Goal: Find specific page/section: Find specific page/section

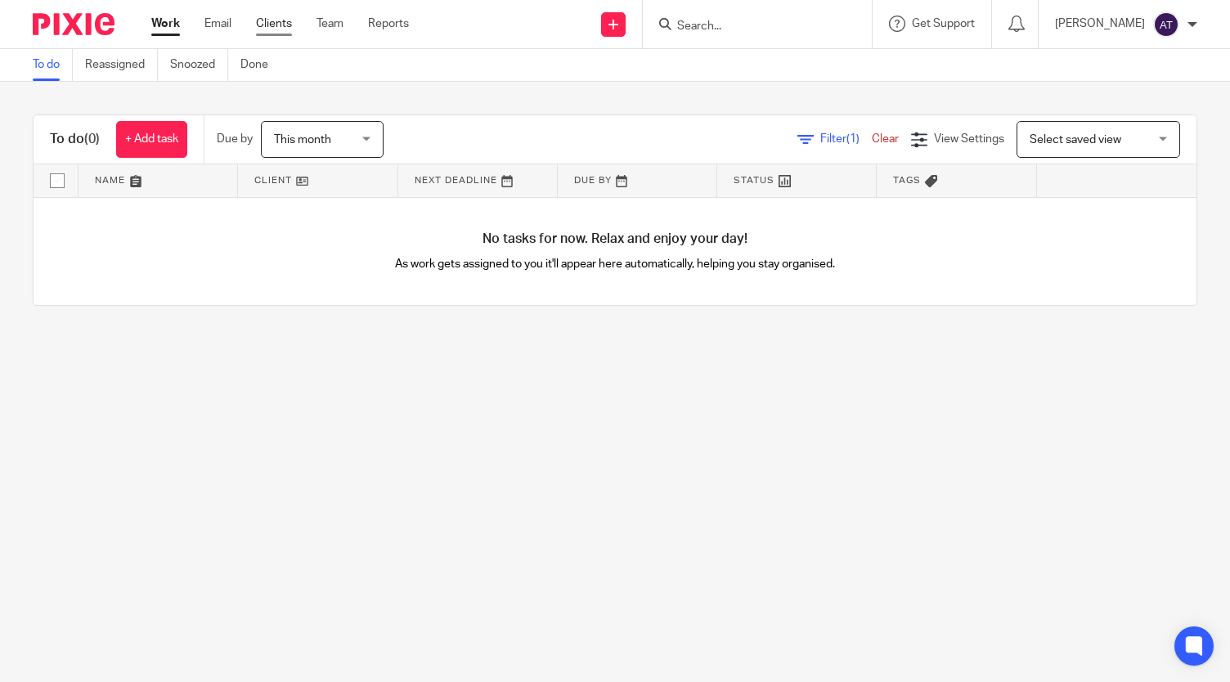
click at [273, 25] on link "Clients" at bounding box center [274, 24] width 36 height 16
click at [280, 30] on link "Clients" at bounding box center [274, 24] width 36 height 16
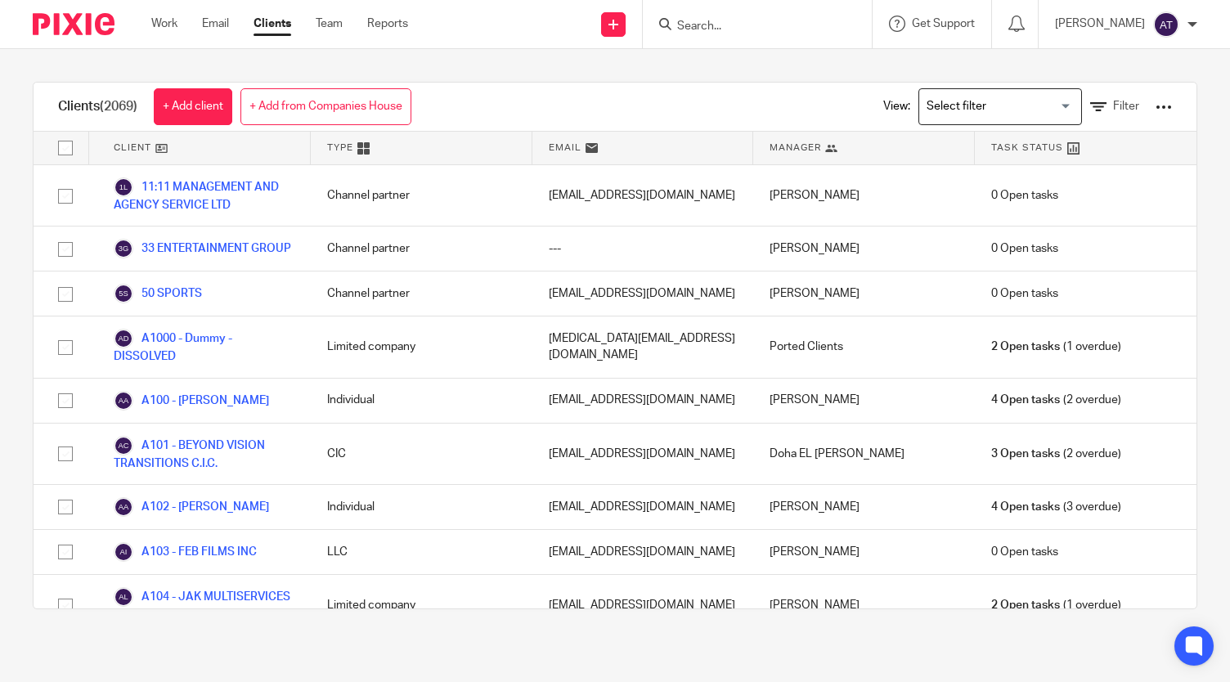
click at [1035, 105] on input "Search for option" at bounding box center [996, 106] width 151 height 29
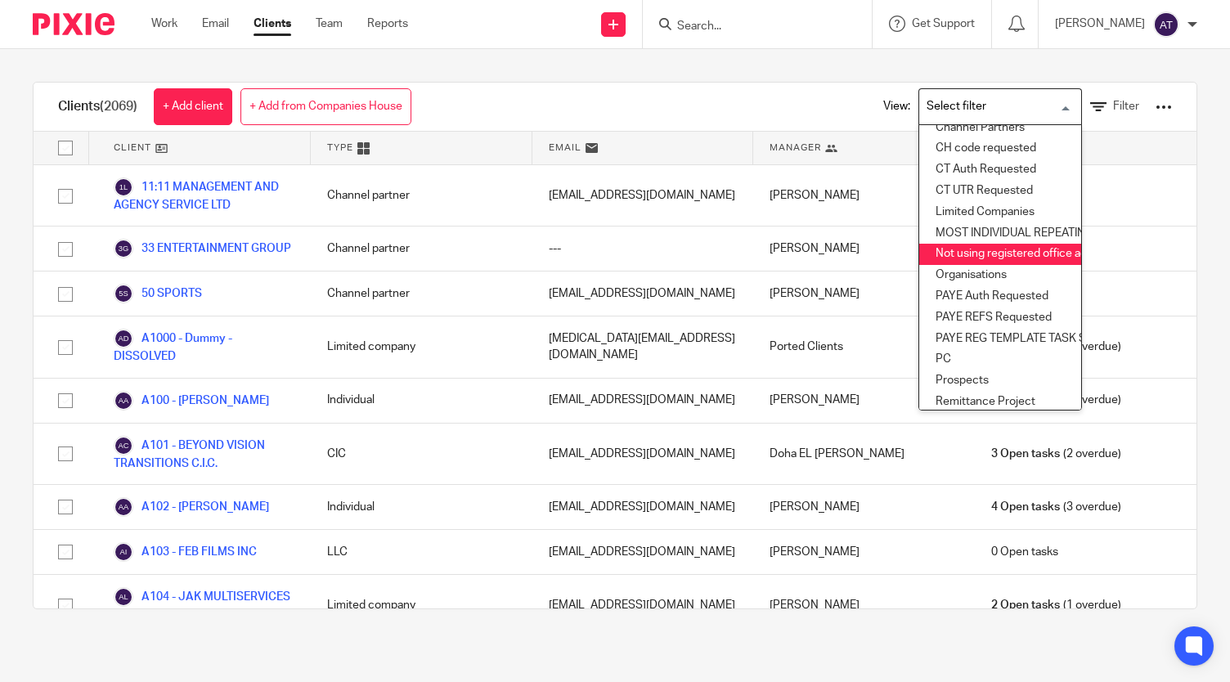
scroll to position [164, 0]
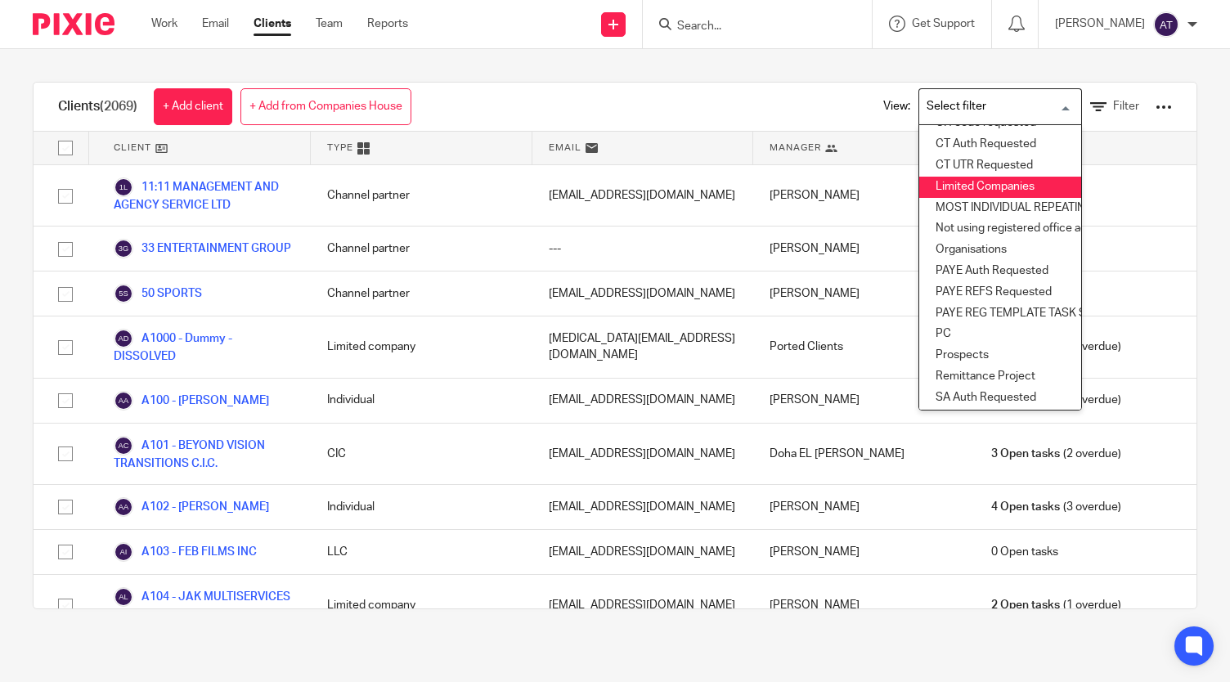
click at [1002, 186] on li "Limited Companies" at bounding box center [1000, 187] width 162 height 21
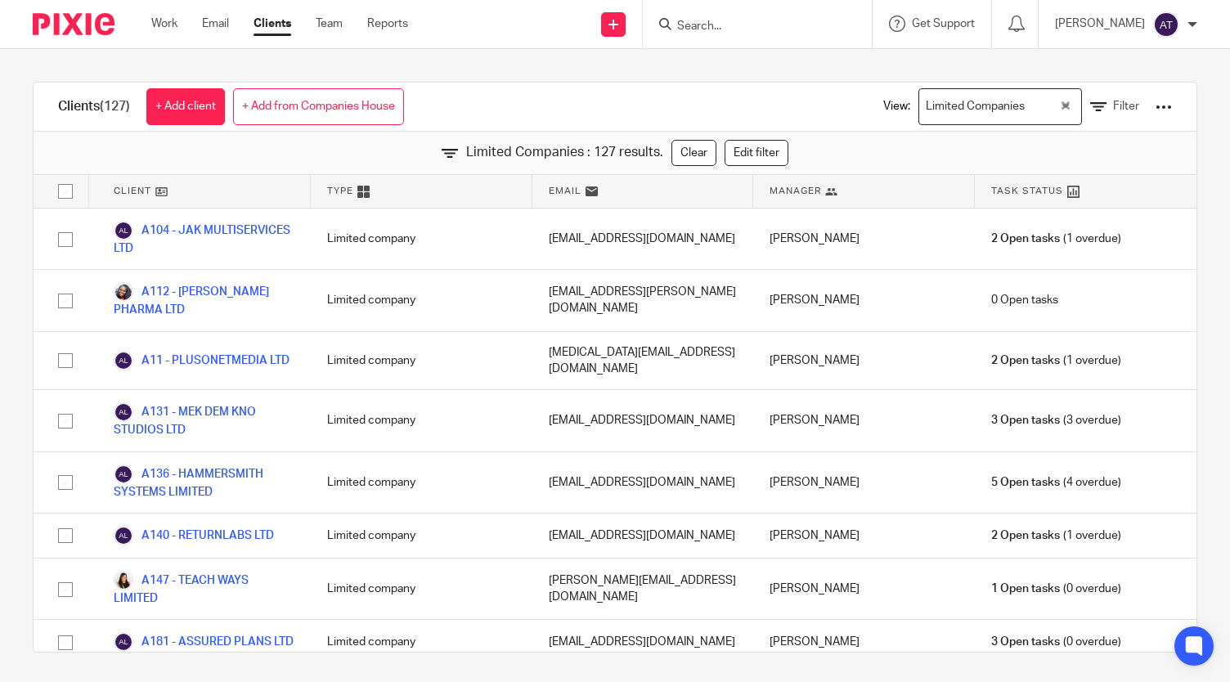
click at [1155, 105] on div at bounding box center [1163, 107] width 16 height 16
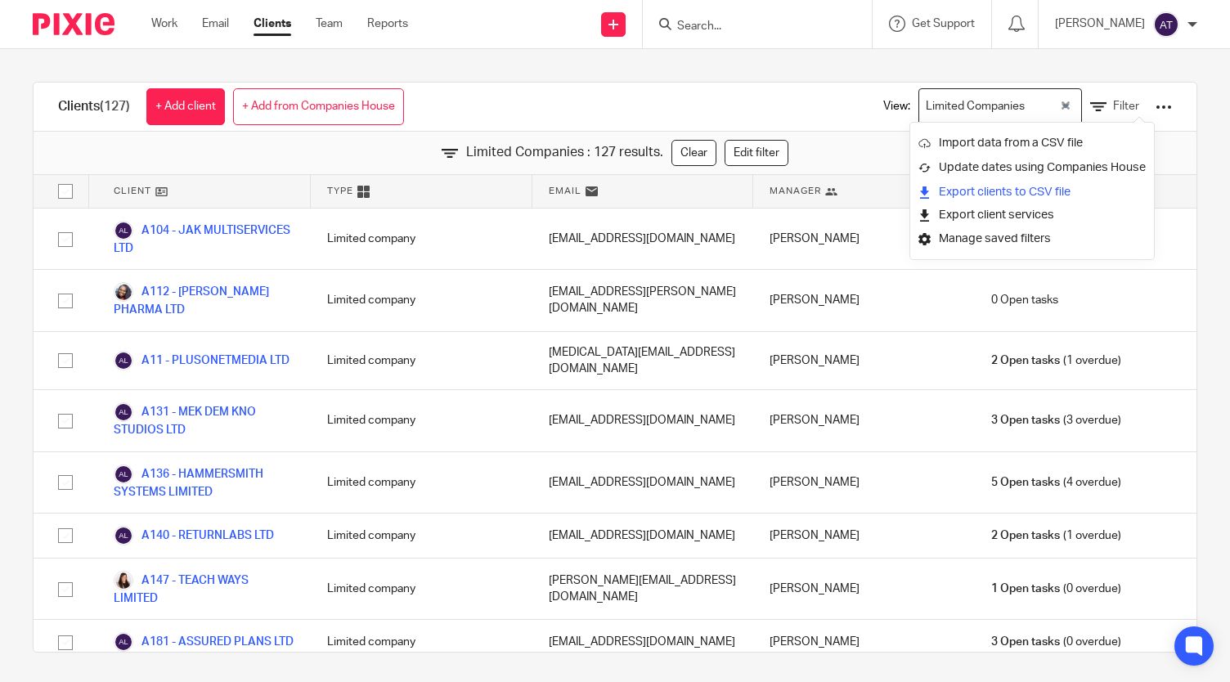
click at [997, 195] on link "Export clients to CSV file" at bounding box center [1031, 192] width 227 height 25
